Goal: Use online tool/utility: Utilize a website feature to perform a specific function

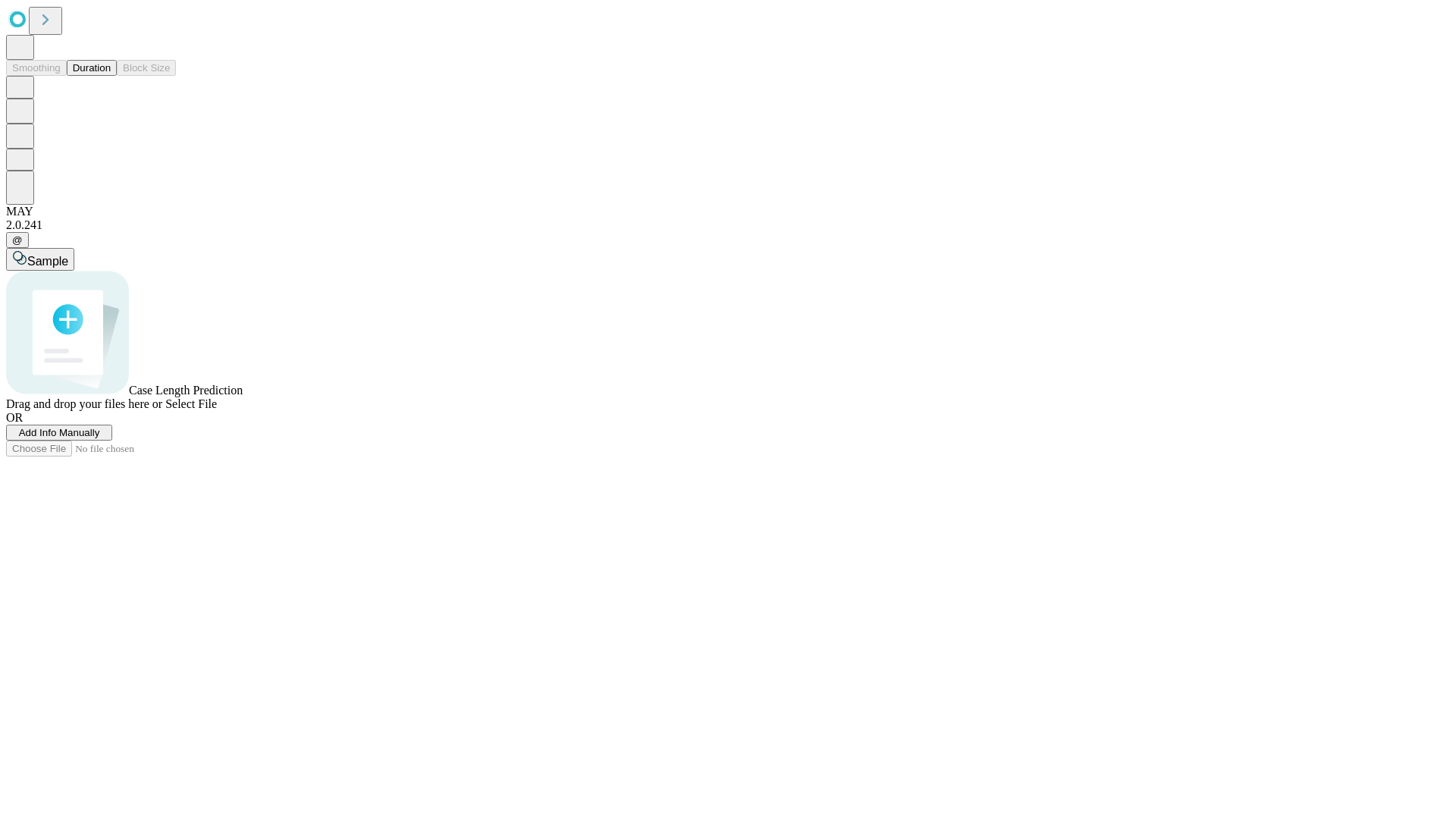
click at [217, 410] on span "Select File" at bounding box center [191, 404] width 51 height 13
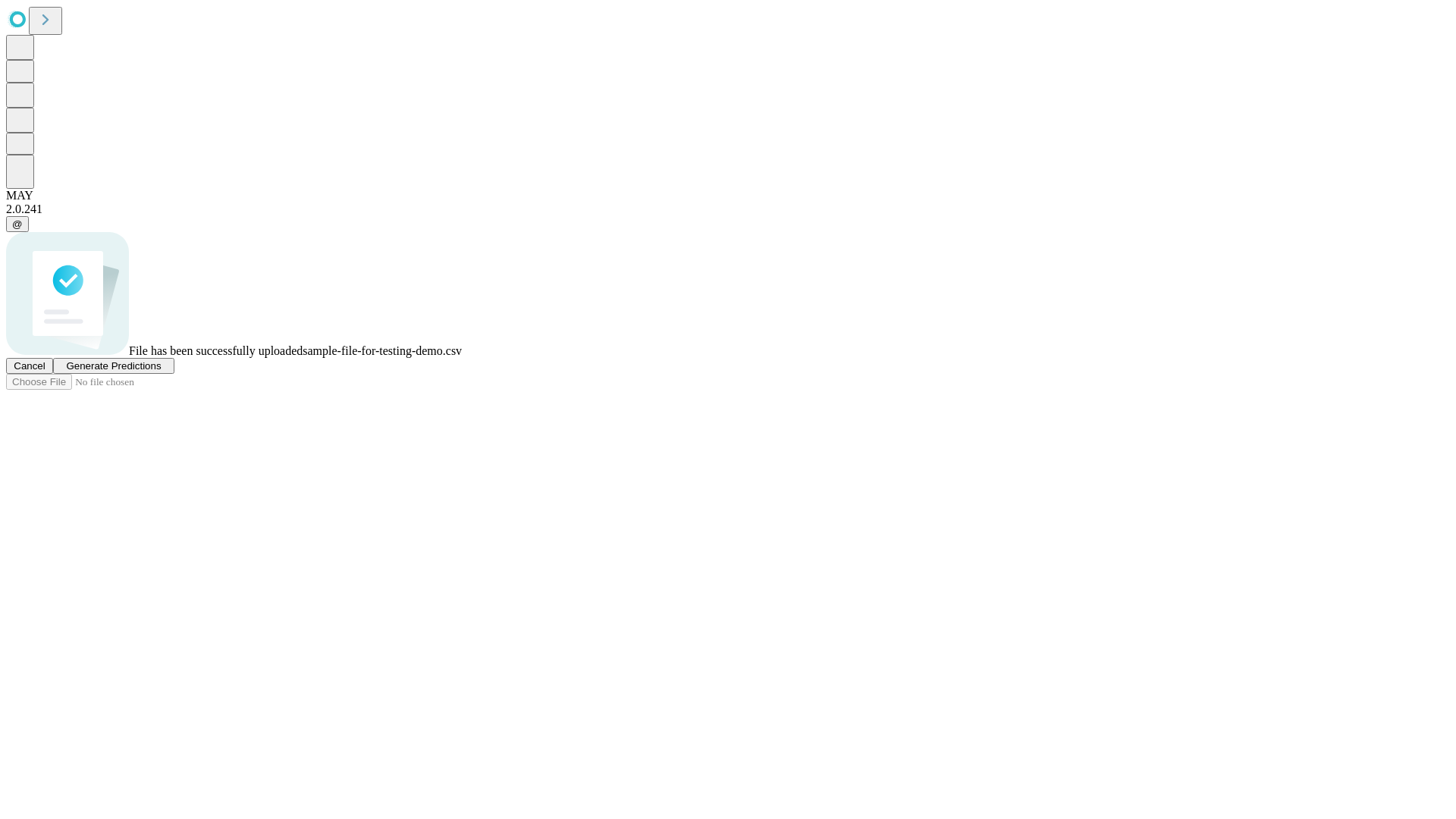
click at [161, 372] on span "Generate Predictions" at bounding box center [113, 366] width 95 height 12
